Goal: Transaction & Acquisition: Register for event/course

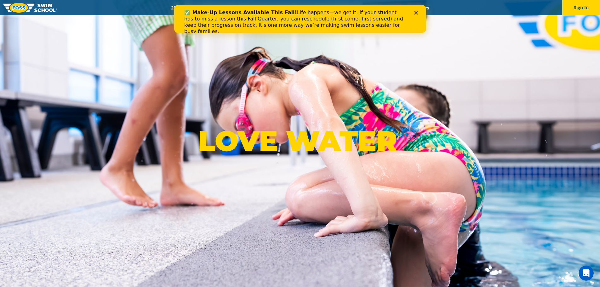
click at [418, 9] on div "✅ Make-Up Lessons Available This Fall! Life happens—we get it. If your student …" at bounding box center [300, 22] width 252 height 29
click at [415, 12] on icon "Close" at bounding box center [416, 13] width 4 height 4
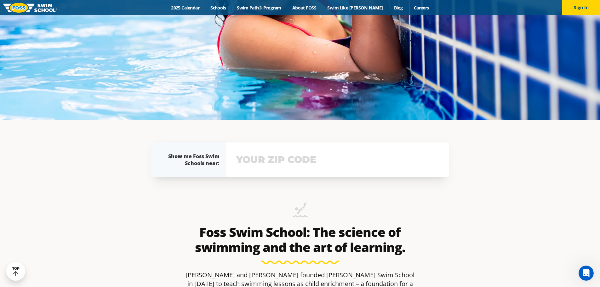
scroll to position [126, 0]
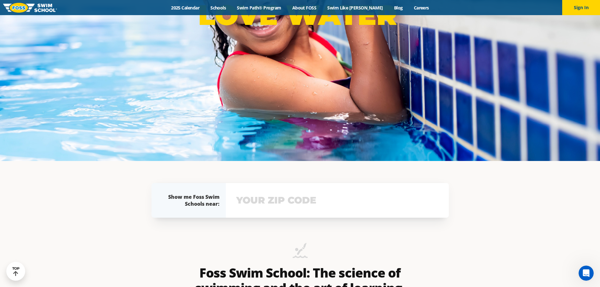
click at [285, 205] on input "text" at bounding box center [337, 200] width 205 height 18
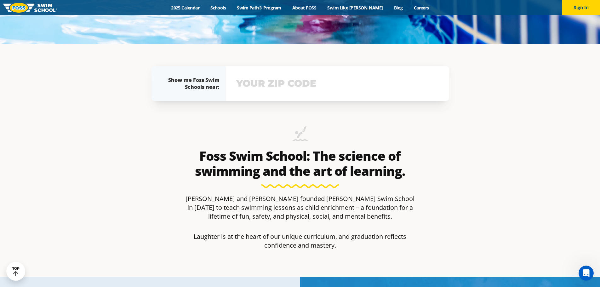
scroll to position [277, 0]
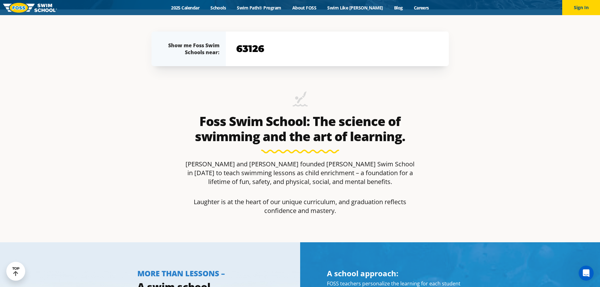
type input "63126"
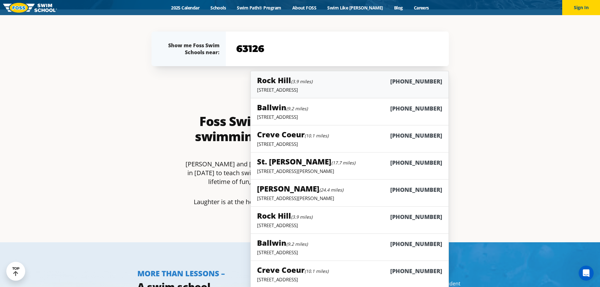
click at [345, 88] on p "9550 Manchester Rd, Rock Hill, MO 63119" at bounding box center [349, 90] width 185 height 6
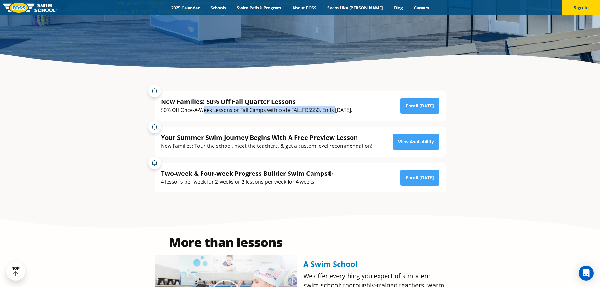
drag, startPoint x: 203, startPoint y: 110, endPoint x: 335, endPoint y: 112, distance: 131.9
click at [335, 112] on div "50% Off Once-A-Week Lessons or Fall Camps with code FALLFOSS50. Ends [DATE]." at bounding box center [256, 110] width 191 height 8
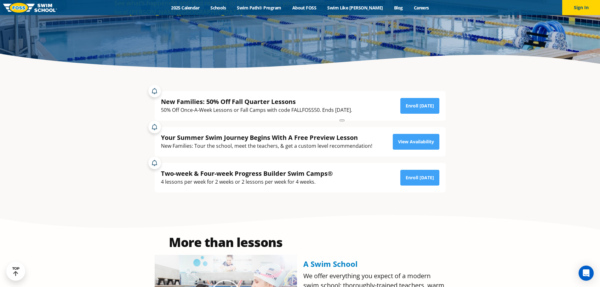
click at [226, 139] on div "Your Summer Swim Journey Begins With A Free Preview Lesson" at bounding box center [266, 137] width 211 height 8
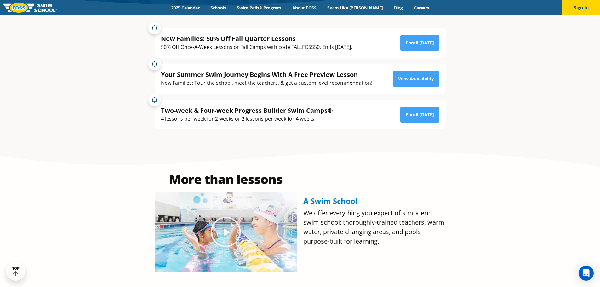
scroll to position [126, 0]
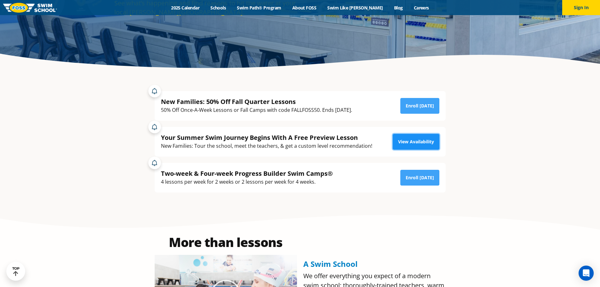
click at [413, 139] on link "View Availability" at bounding box center [416, 142] width 47 height 16
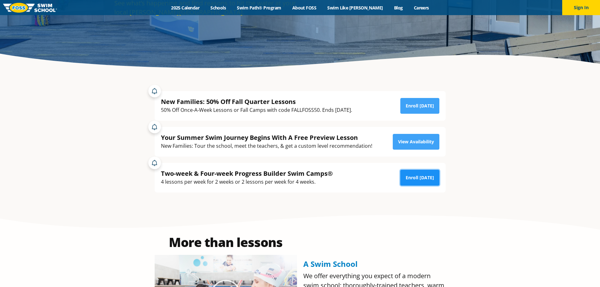
click at [426, 180] on link "Enroll [DATE]" at bounding box center [419, 178] width 39 height 16
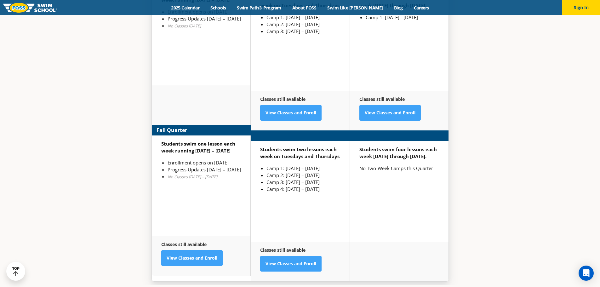
scroll to position [1660, 0]
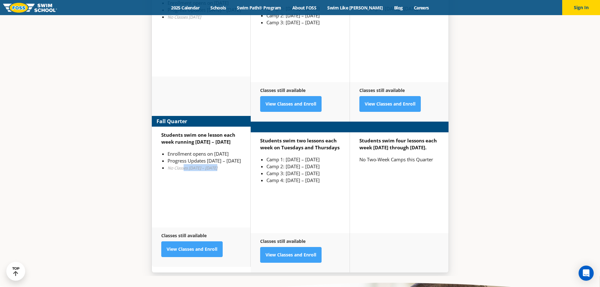
drag, startPoint x: 222, startPoint y: 162, endPoint x: 184, endPoint y: 157, distance: 38.2
click at [184, 164] on li "No Classes [DATE] – [DATE]" at bounding box center [203, 167] width 73 height 7
click at [186, 150] on li "Enrollment opens on [DATE]" at bounding box center [203, 153] width 73 height 7
click at [192, 241] on link "View Classes and Enroll" at bounding box center [191, 249] width 61 height 16
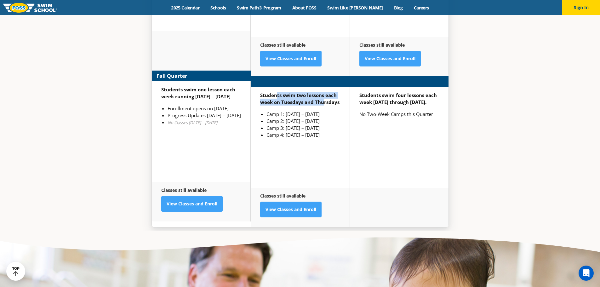
scroll to position [1714, 0]
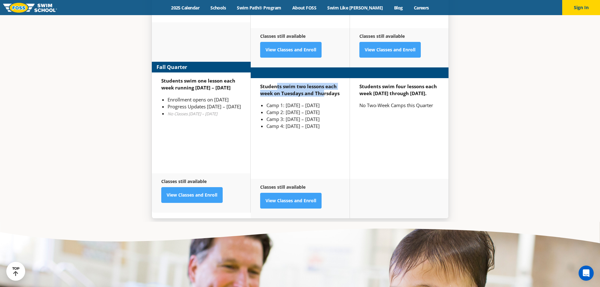
drag, startPoint x: 277, startPoint y: 73, endPoint x: 323, endPoint y: 81, distance: 46.8
click at [323, 83] on strong "Students swim two lessons each week on Tuesdays and Thursdays" at bounding box center [299, 89] width 79 height 13
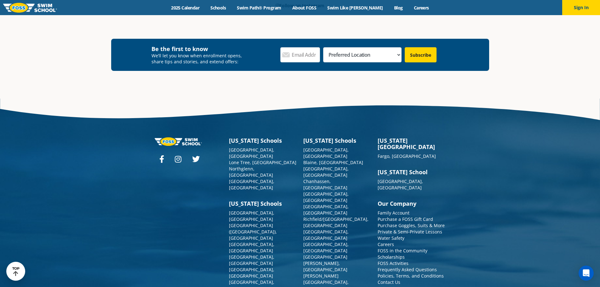
scroll to position [2348, 0]
